Goal: Information Seeking & Learning: Learn about a topic

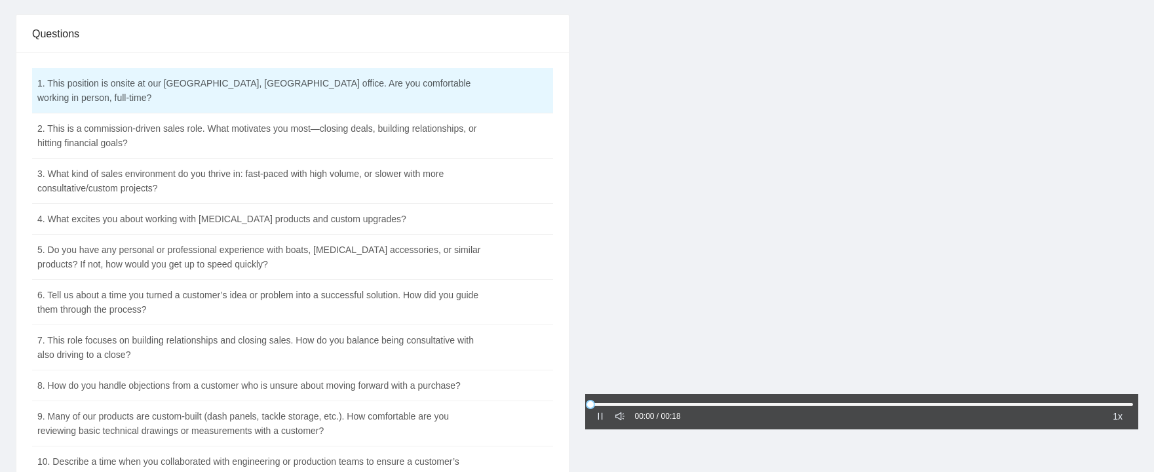
scroll to position [131, 0]
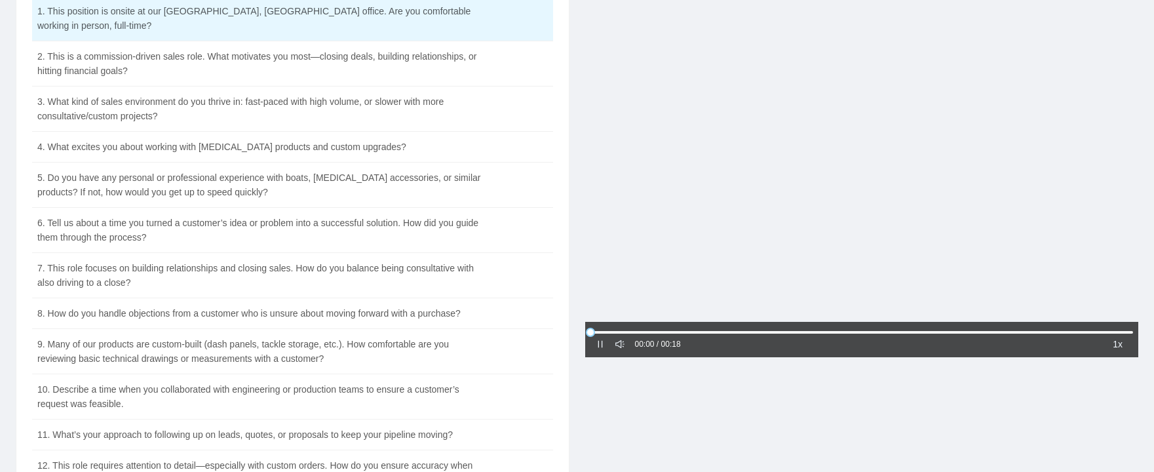
click at [602, 338] on div at bounding box center [600, 344] width 9 height 14
click at [602, 345] on icon "pause" at bounding box center [600, 344] width 5 height 7
click at [599, 345] on icon "caret-right" at bounding box center [600, 344] width 4 height 7
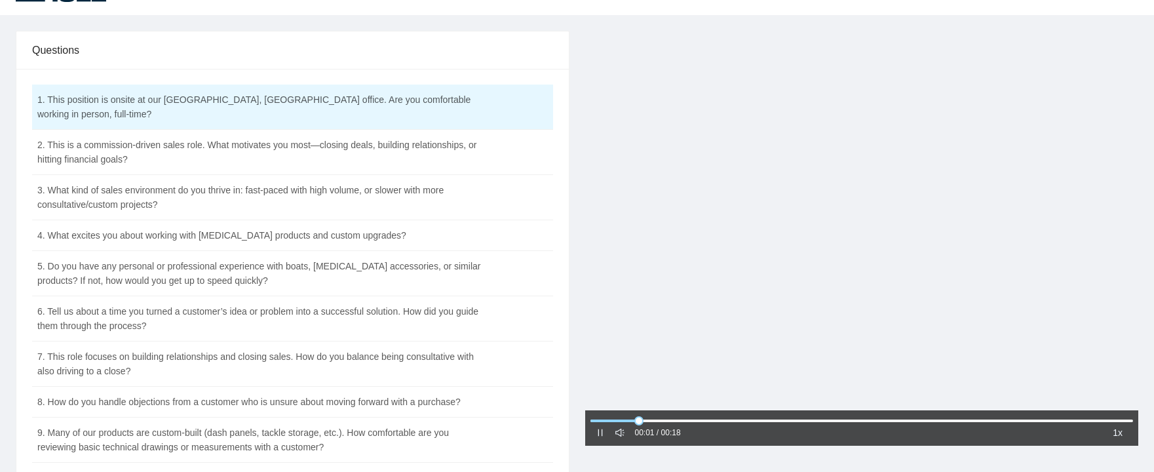
scroll to position [66, 0]
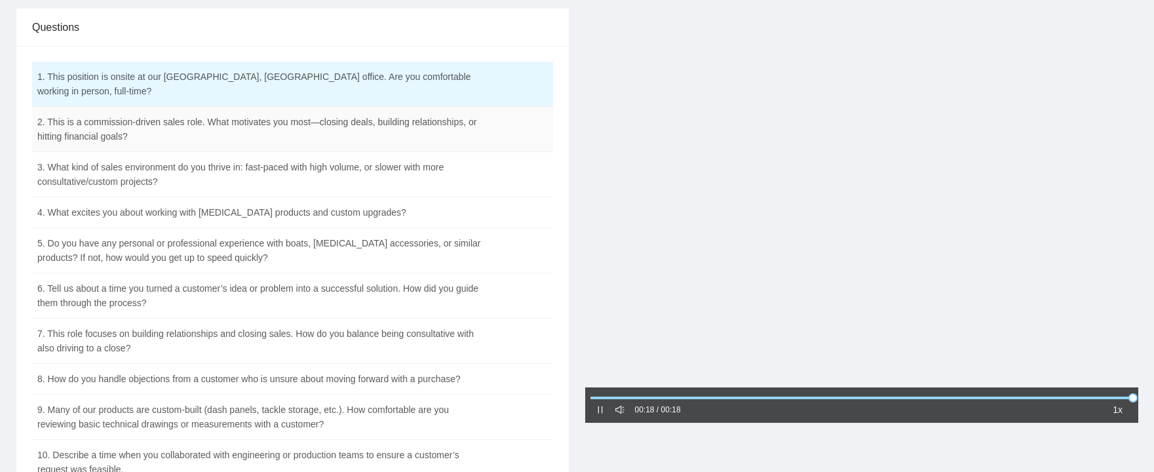
click at [390, 107] on td "2. This is a commission-driven sales role. What motivates you most—closing deal…" at bounding box center [260, 129] width 456 height 45
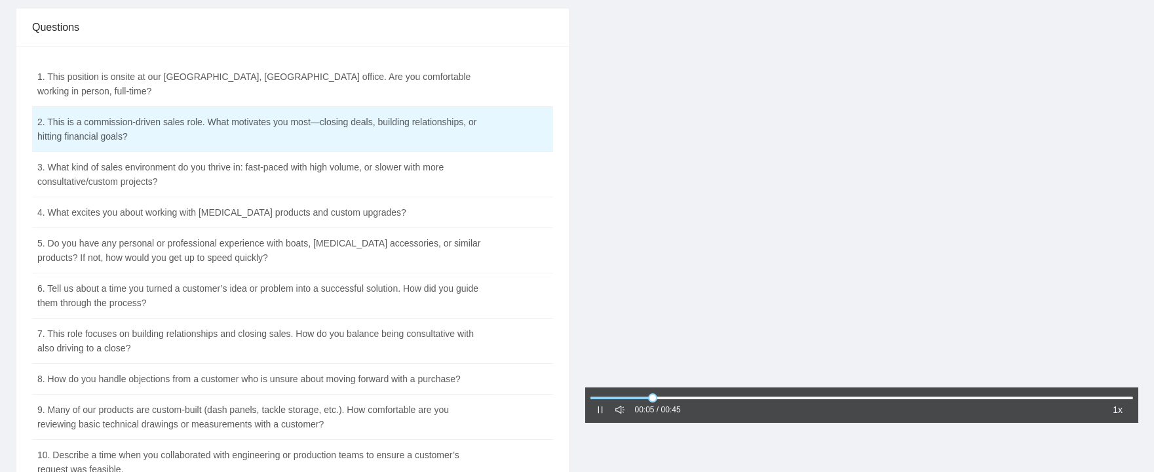
click at [595, 406] on div "00:05 / 00:45 1x" at bounding box center [862, 404] width 554 height 35
click at [603, 408] on icon "pause" at bounding box center [600, 409] width 9 height 9
click at [602, 414] on icon "caret-right" at bounding box center [600, 409] width 9 height 9
click at [394, 164] on td "3. What kind of sales environment do you thrive in: fast-paced with high volume…" at bounding box center [260, 174] width 456 height 45
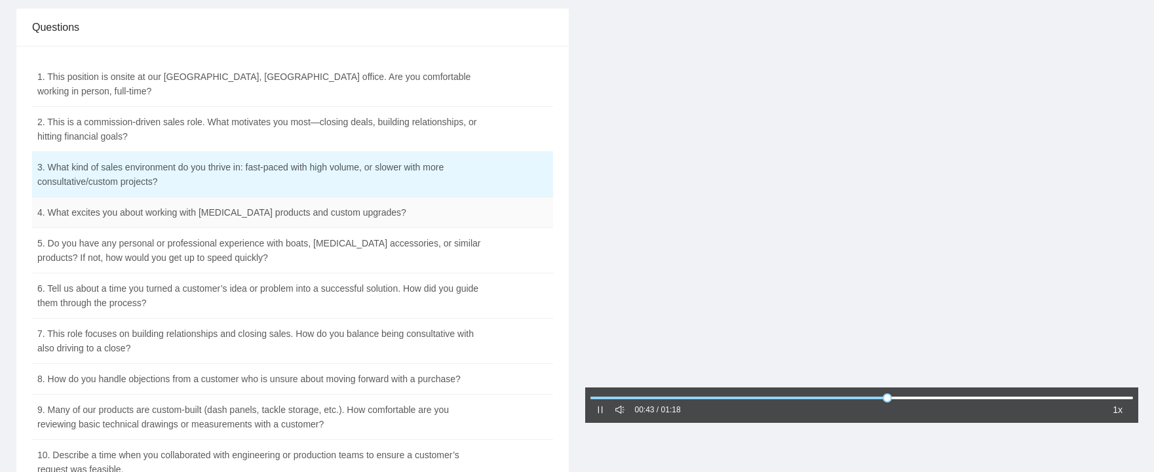
click at [414, 201] on td "4. What excites you about working with [MEDICAL_DATA] products and custom upgra…" at bounding box center [260, 212] width 456 height 31
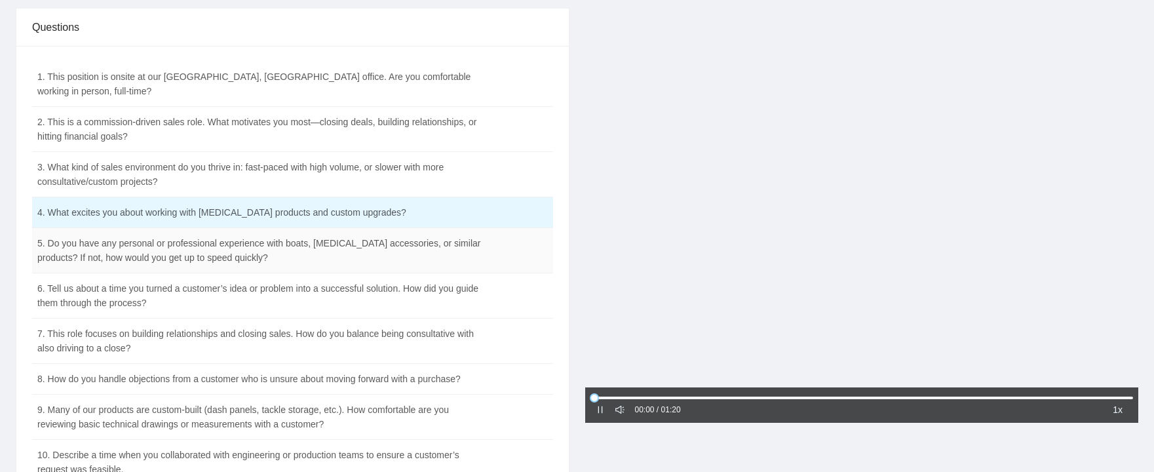
click at [397, 235] on td "5. Do you have any personal or professional experience with boats, [MEDICAL_DAT…" at bounding box center [260, 250] width 456 height 45
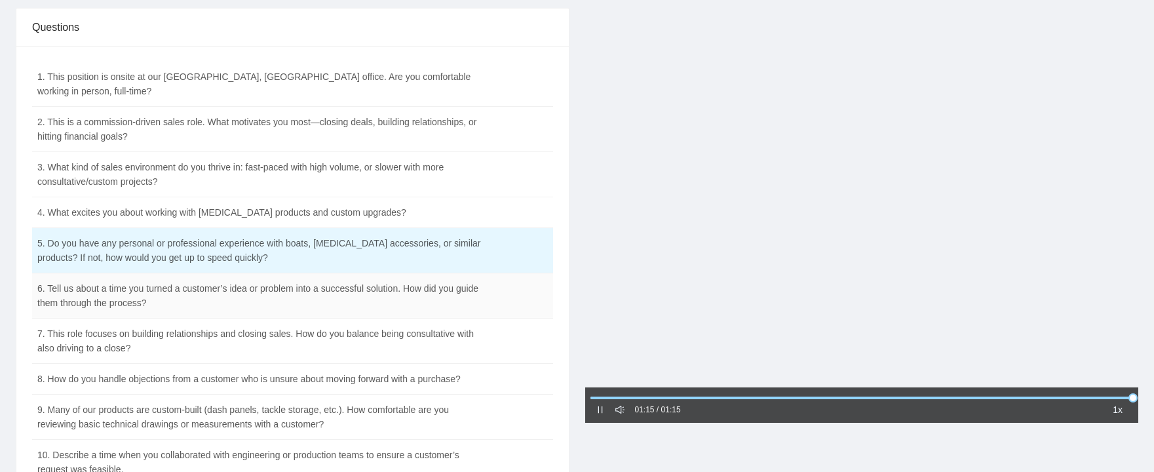
click at [428, 284] on td "6. Tell us about a time you turned a customer’s idea or problem into a successf…" at bounding box center [260, 295] width 456 height 45
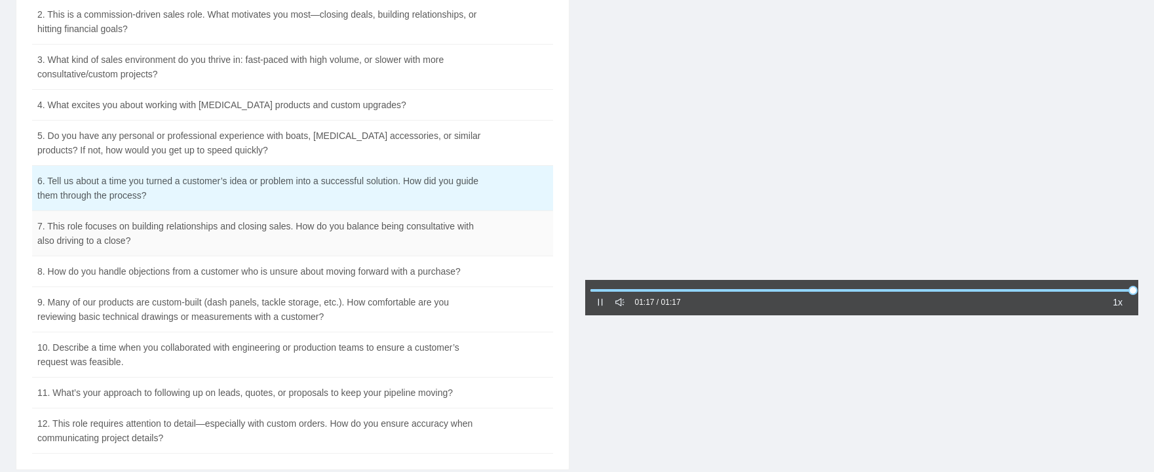
scroll to position [197, 0]
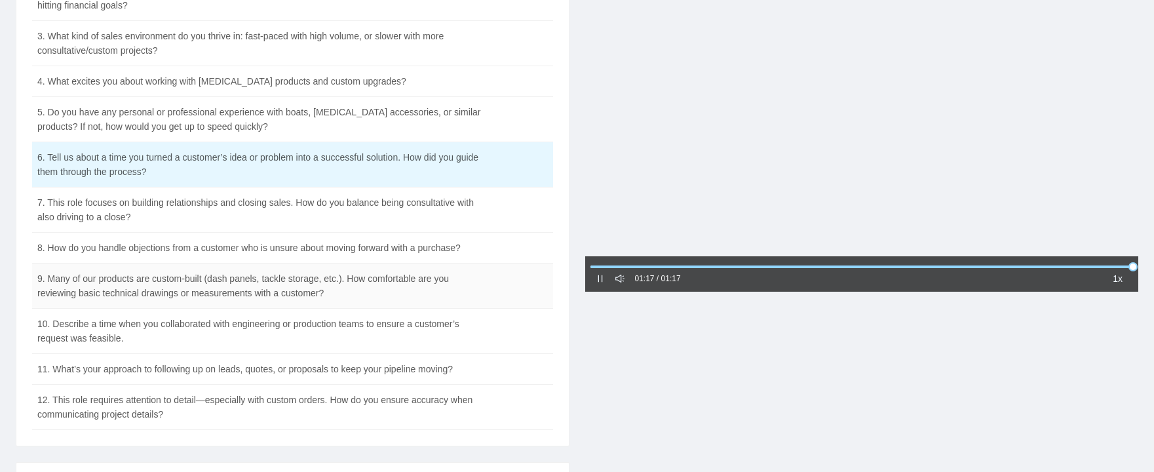
click at [299, 277] on td "9. Many of our products are custom-built (dash panels, tackle storage, etc.). H…" at bounding box center [260, 286] width 456 height 45
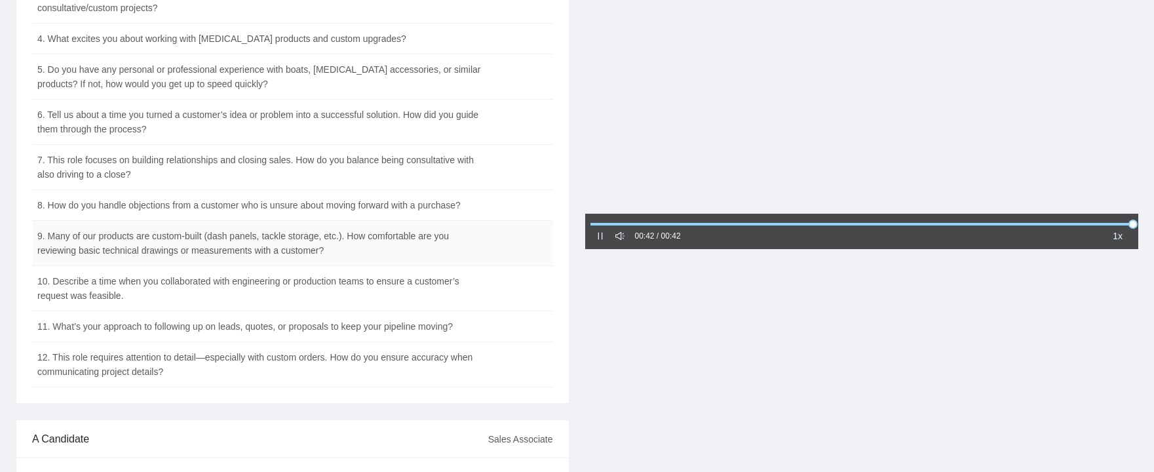
scroll to position [262, 0]
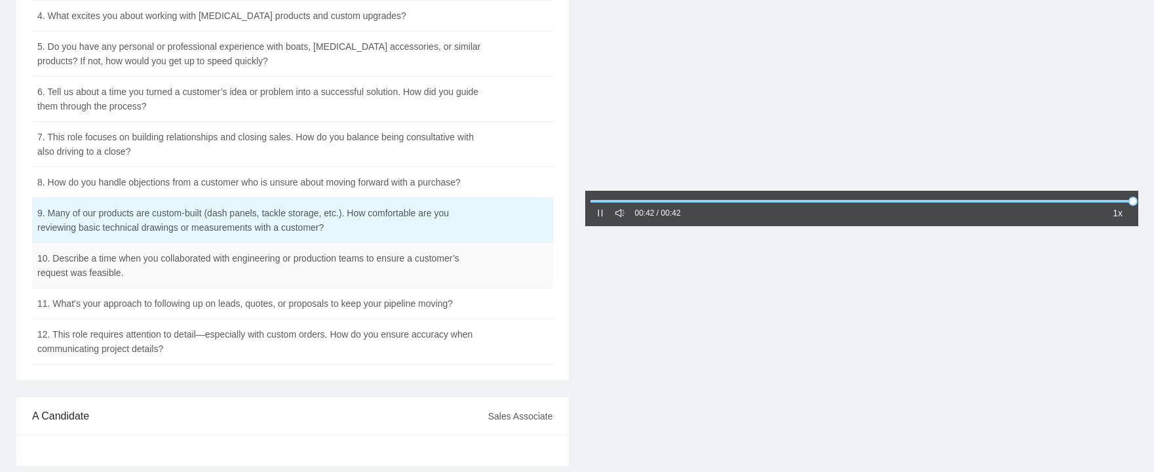
click at [337, 260] on td "10. Describe a time when you collaborated with engineering or production teams …" at bounding box center [260, 265] width 456 height 45
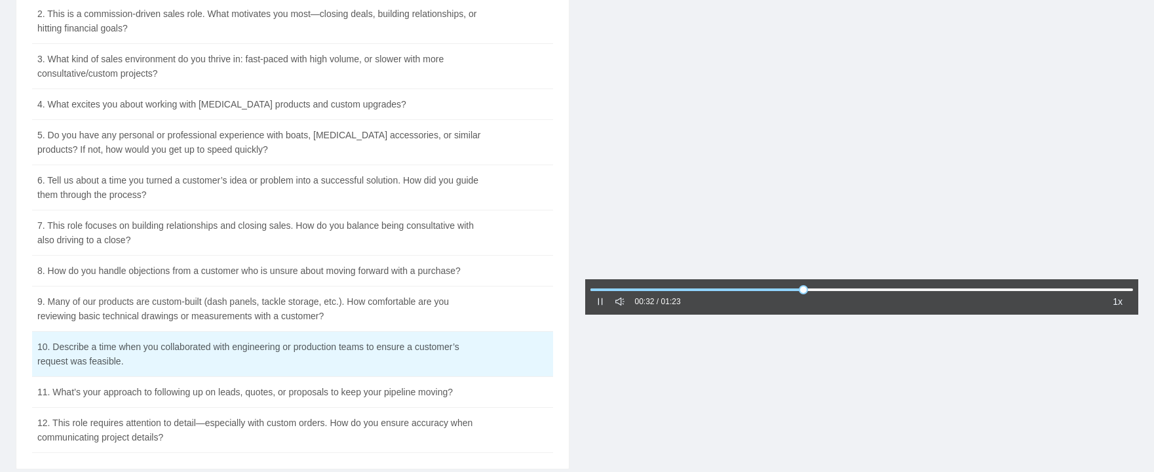
scroll to position [197, 0]
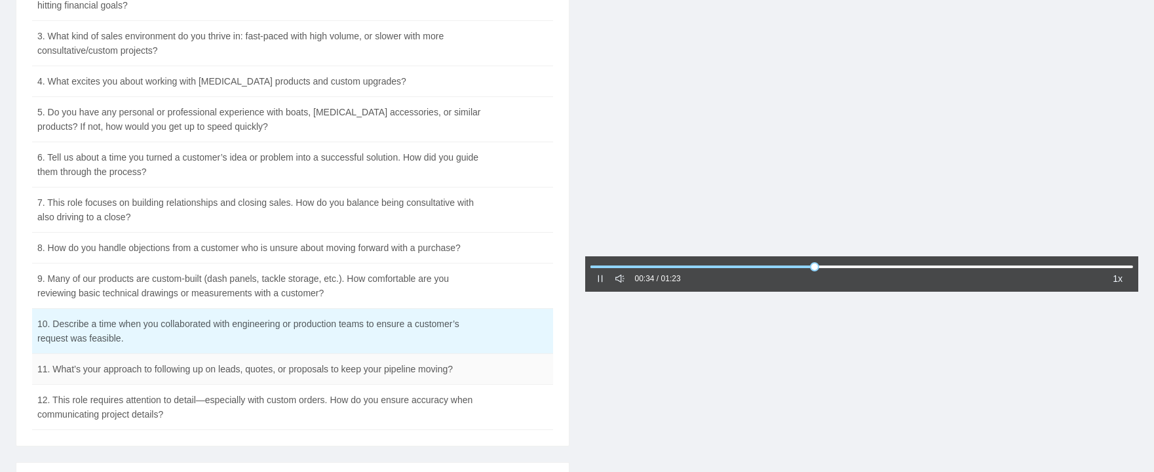
click at [381, 354] on td "11. What’s your approach to following up on leads, quotes, or proposals to keep…" at bounding box center [260, 369] width 456 height 31
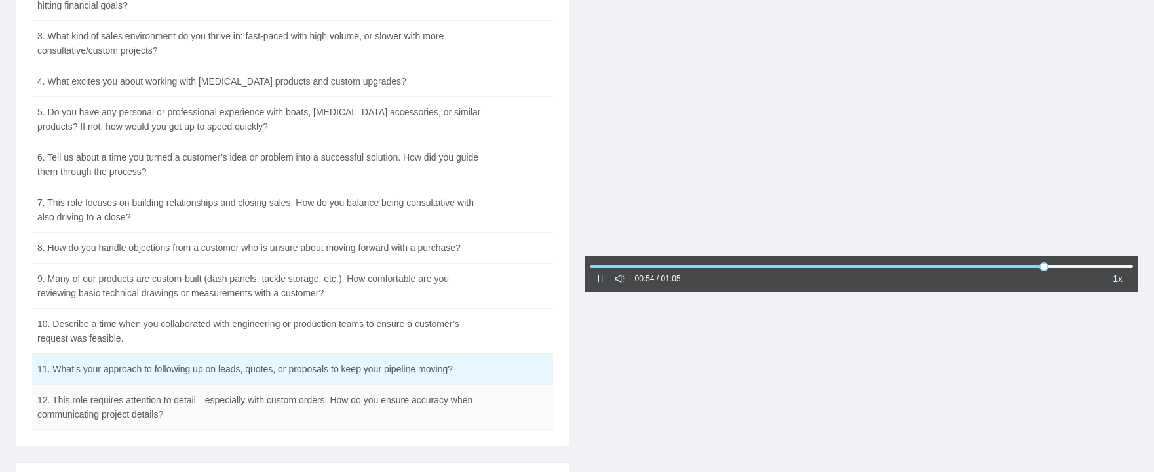
click at [389, 387] on td "12. This role requires attention to detail—especially with custom orders. How d…" at bounding box center [260, 407] width 456 height 45
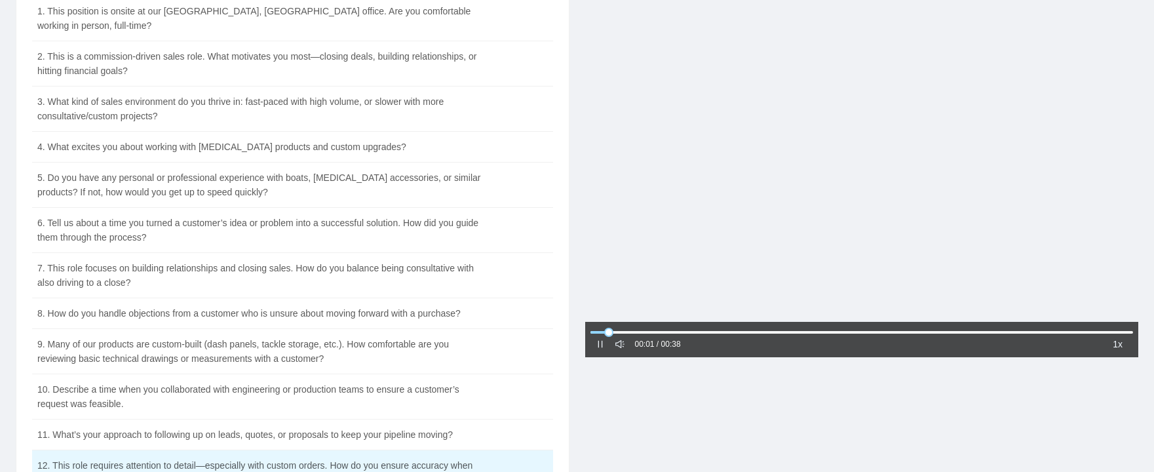
scroll to position [66, 0]
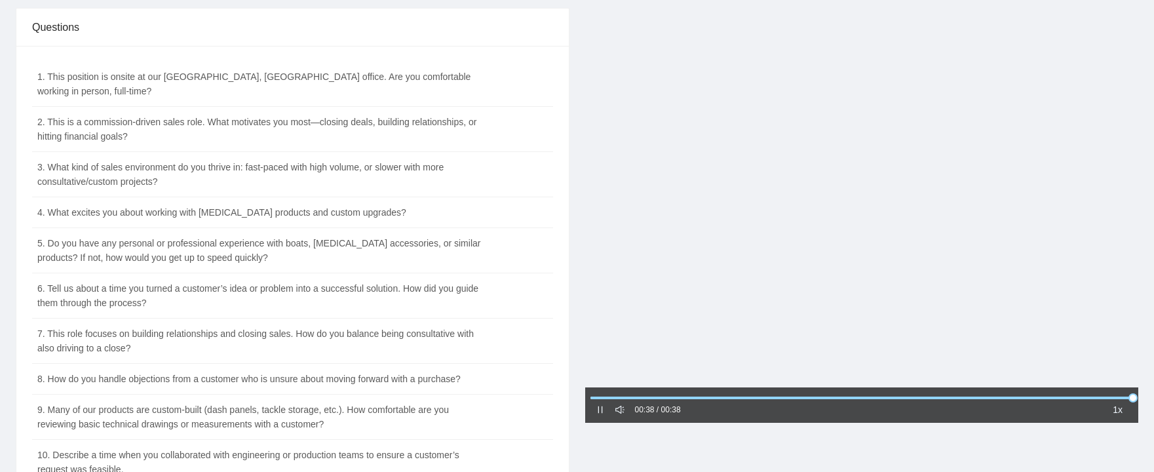
click at [593, 407] on div "00:38 / 00:38 1x" at bounding box center [862, 404] width 554 height 35
